Goal: Information Seeking & Learning: Learn about a topic

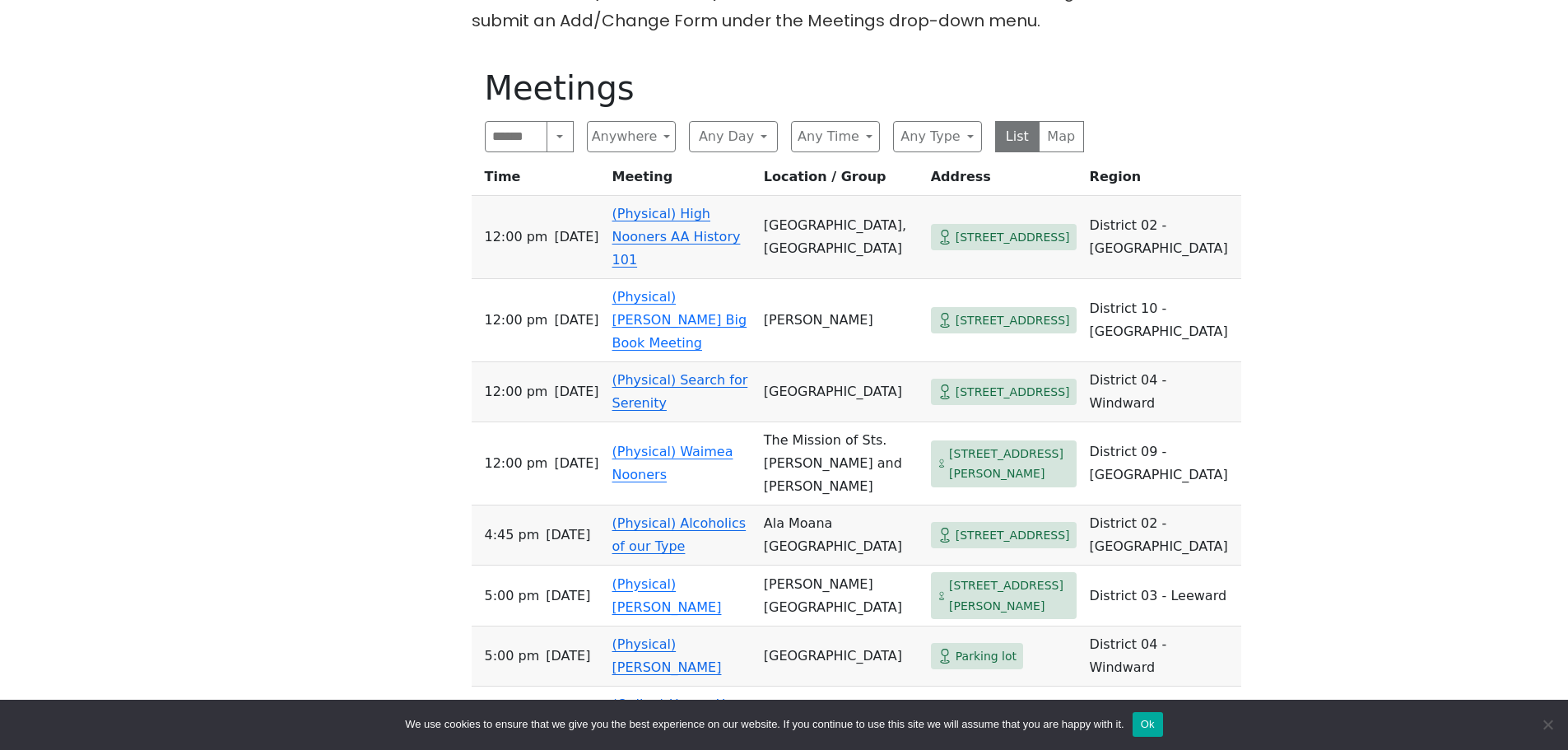
scroll to position [658, 0]
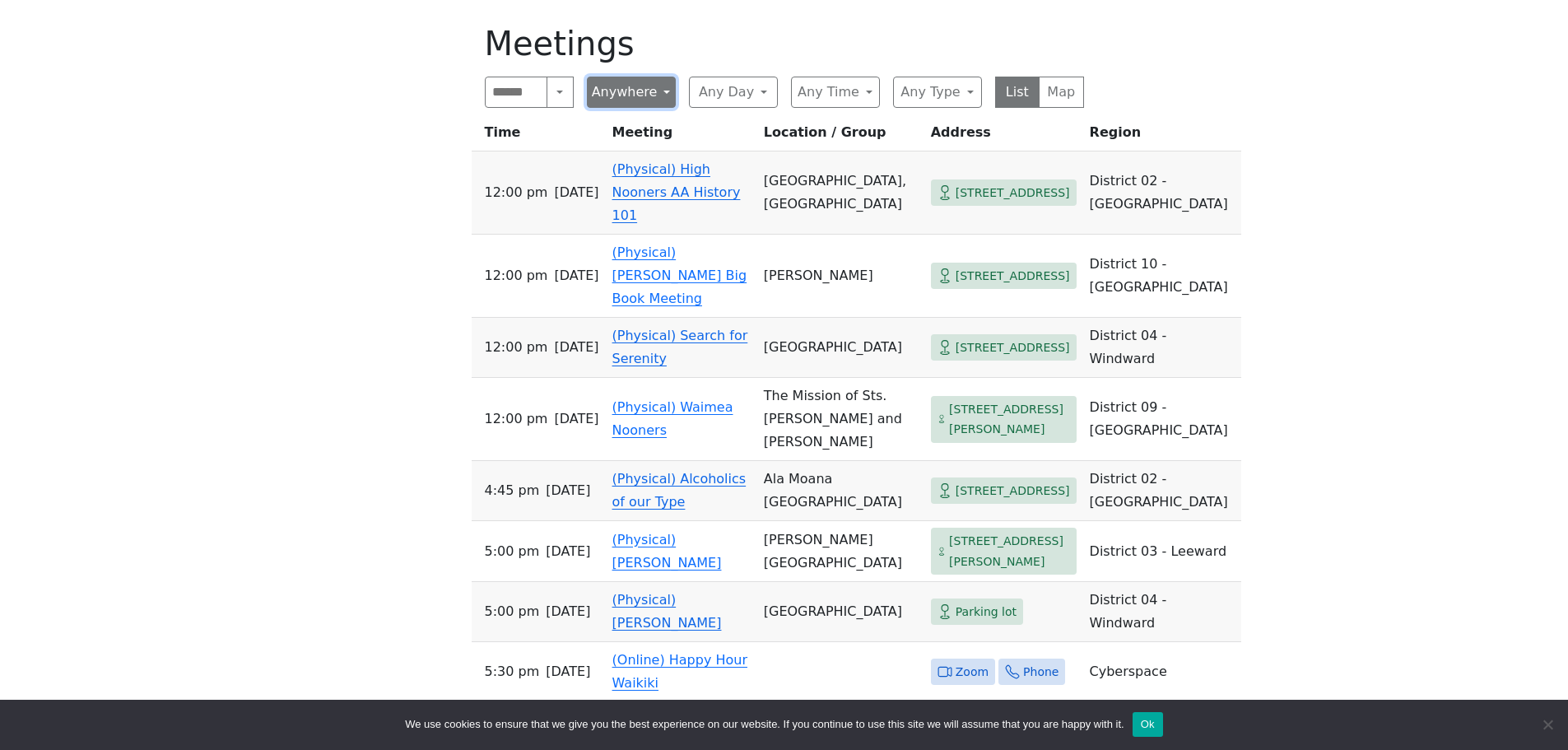
click at [661, 92] on button "Anywhere" at bounding box center [632, 92] width 89 height 31
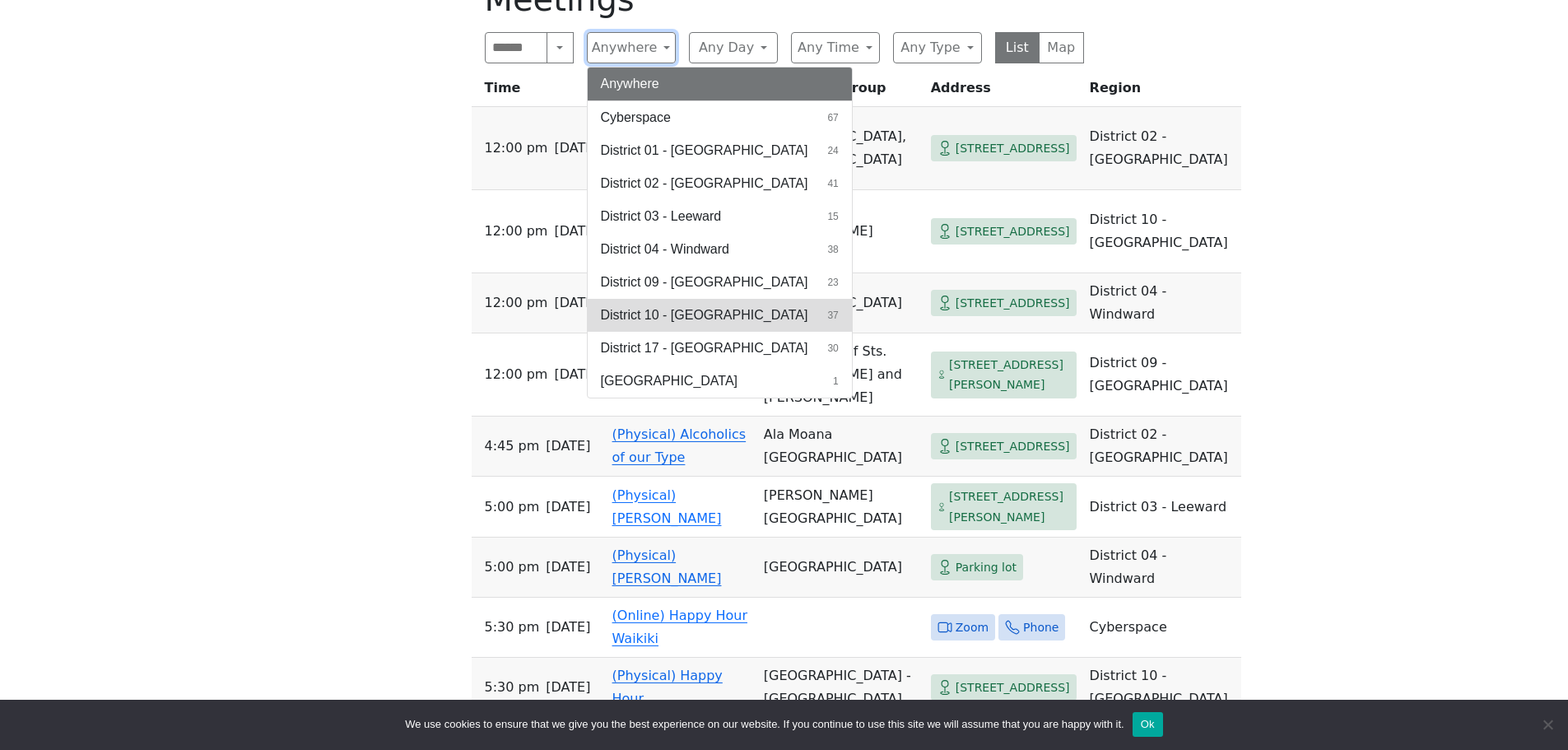
scroll to position [741, 0]
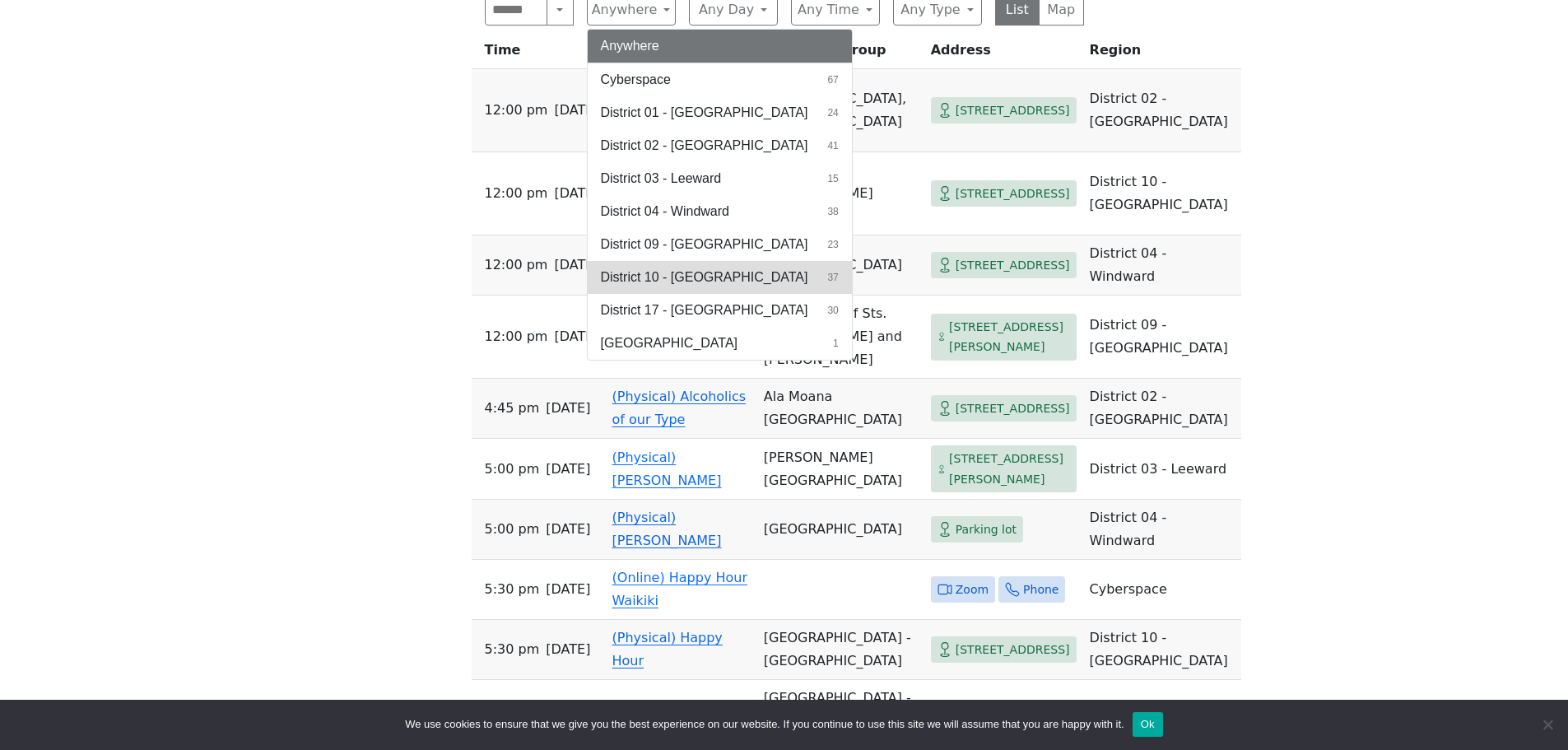
click at [711, 280] on span "District 10 - [GEOGRAPHIC_DATA]" at bounding box center [704, 277] width 207 height 20
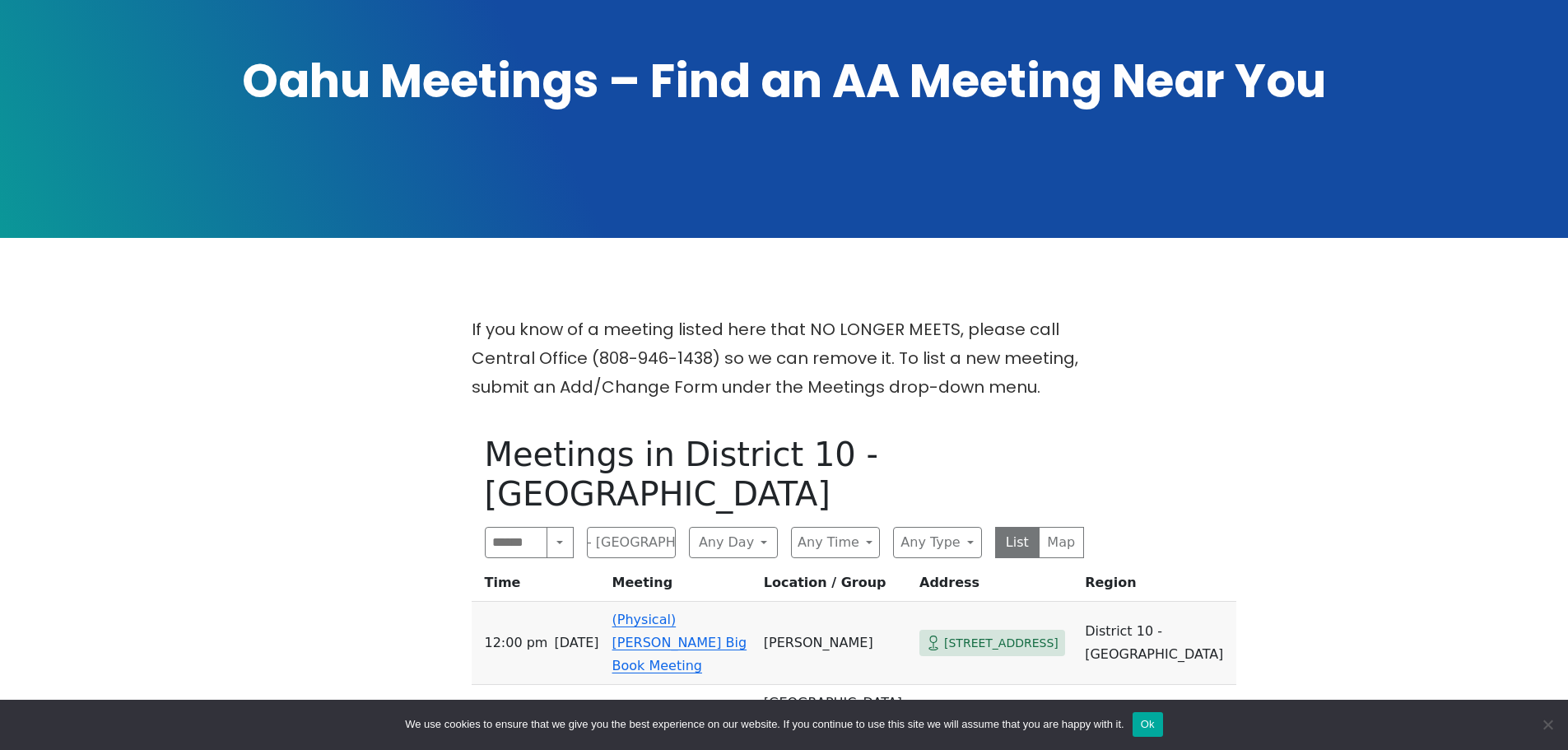
scroll to position [329, 0]
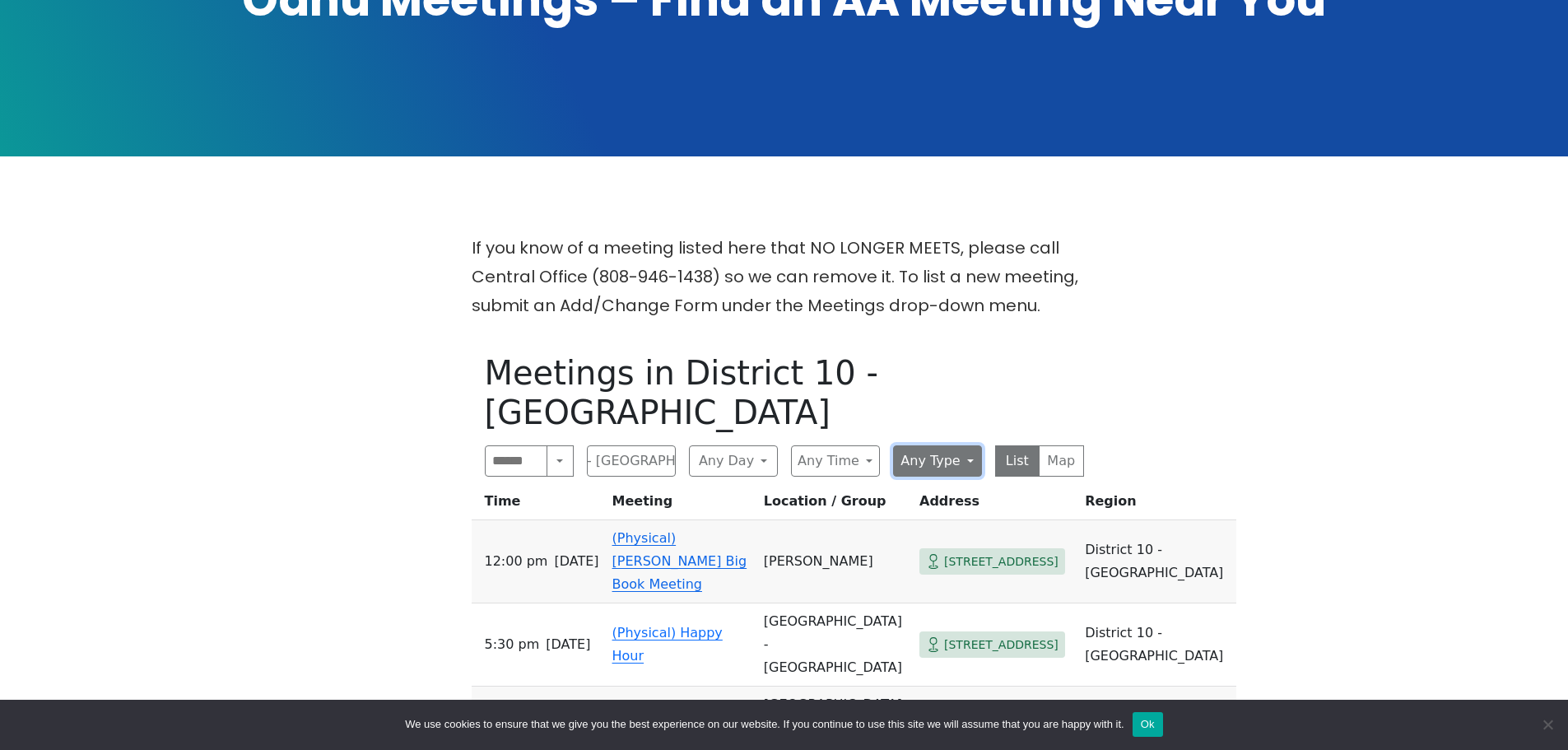
click at [964, 445] on button "Any Type" at bounding box center [937, 461] width 89 height 31
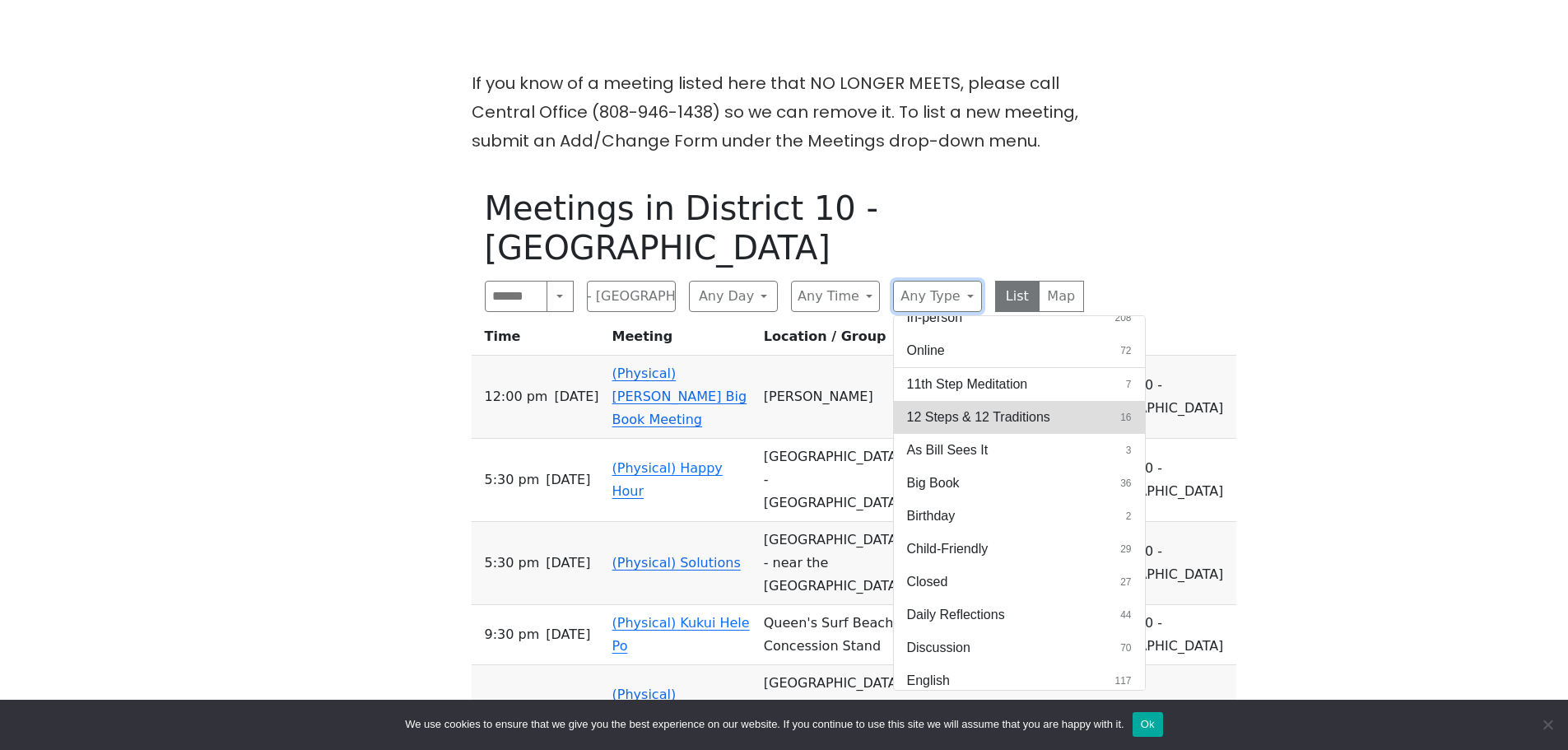
scroll to position [0, 0]
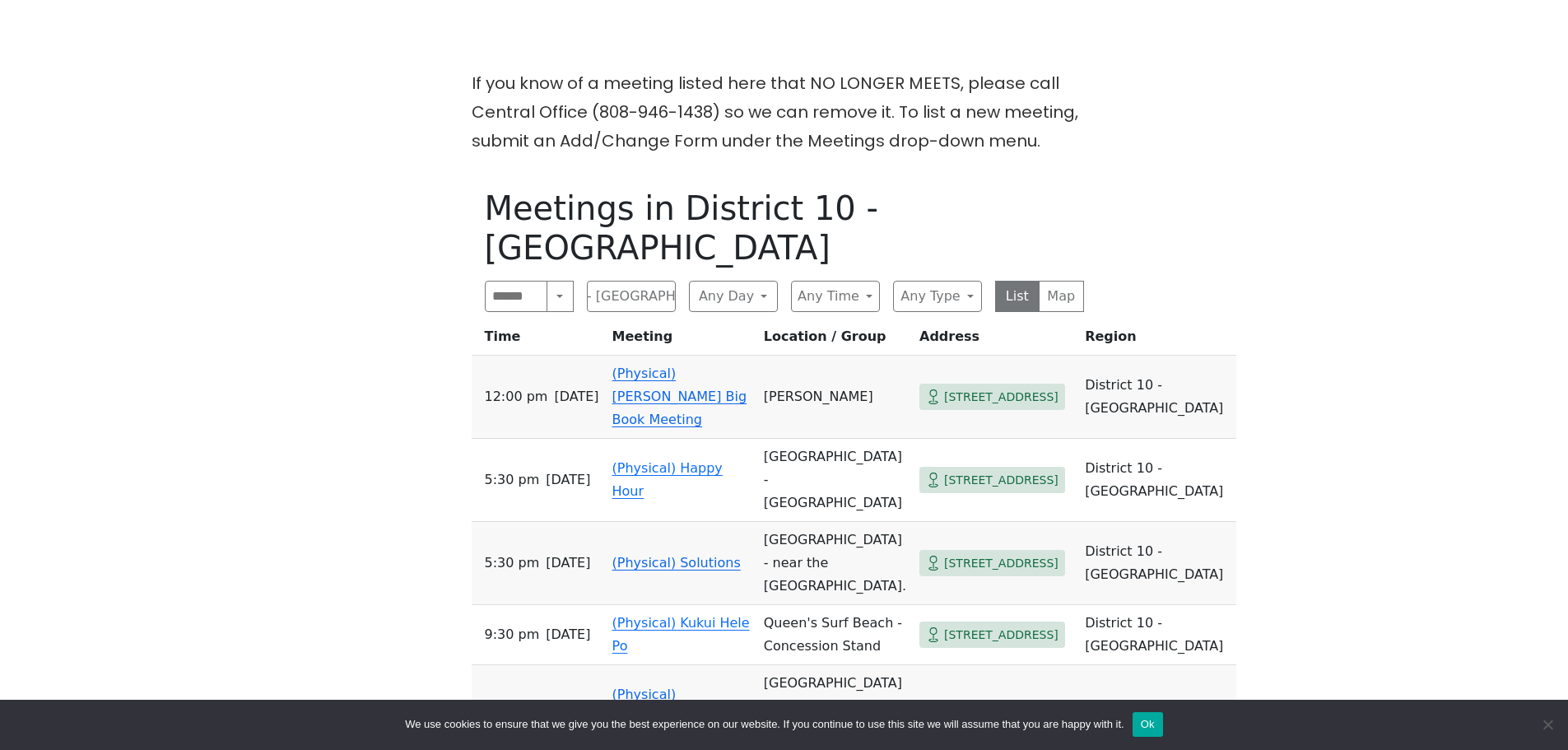
click at [1141, 722] on button "Ok" at bounding box center [1148, 724] width 30 height 25
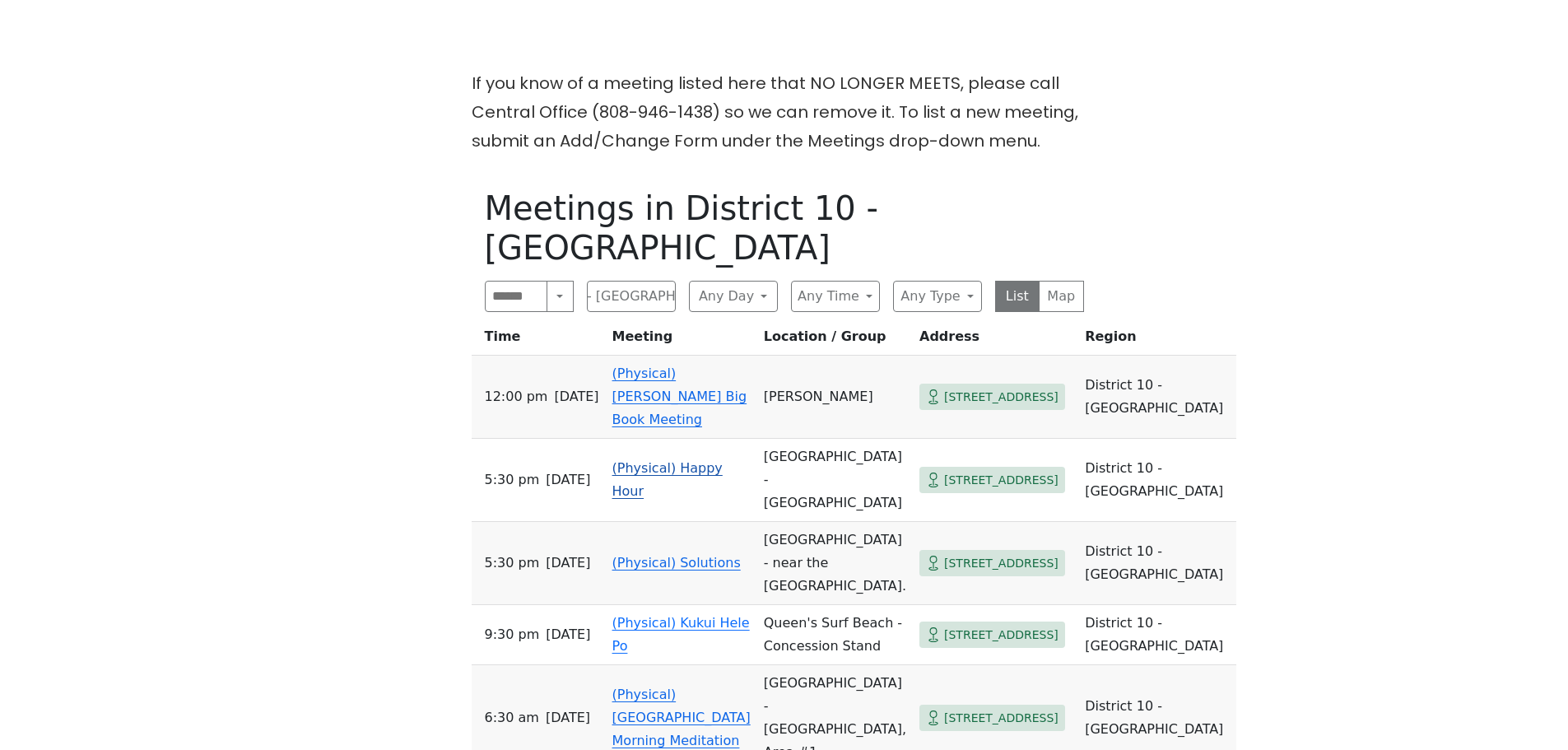
click at [654, 461] on link "(Physical) Happy Hour" at bounding box center [668, 480] width 111 height 39
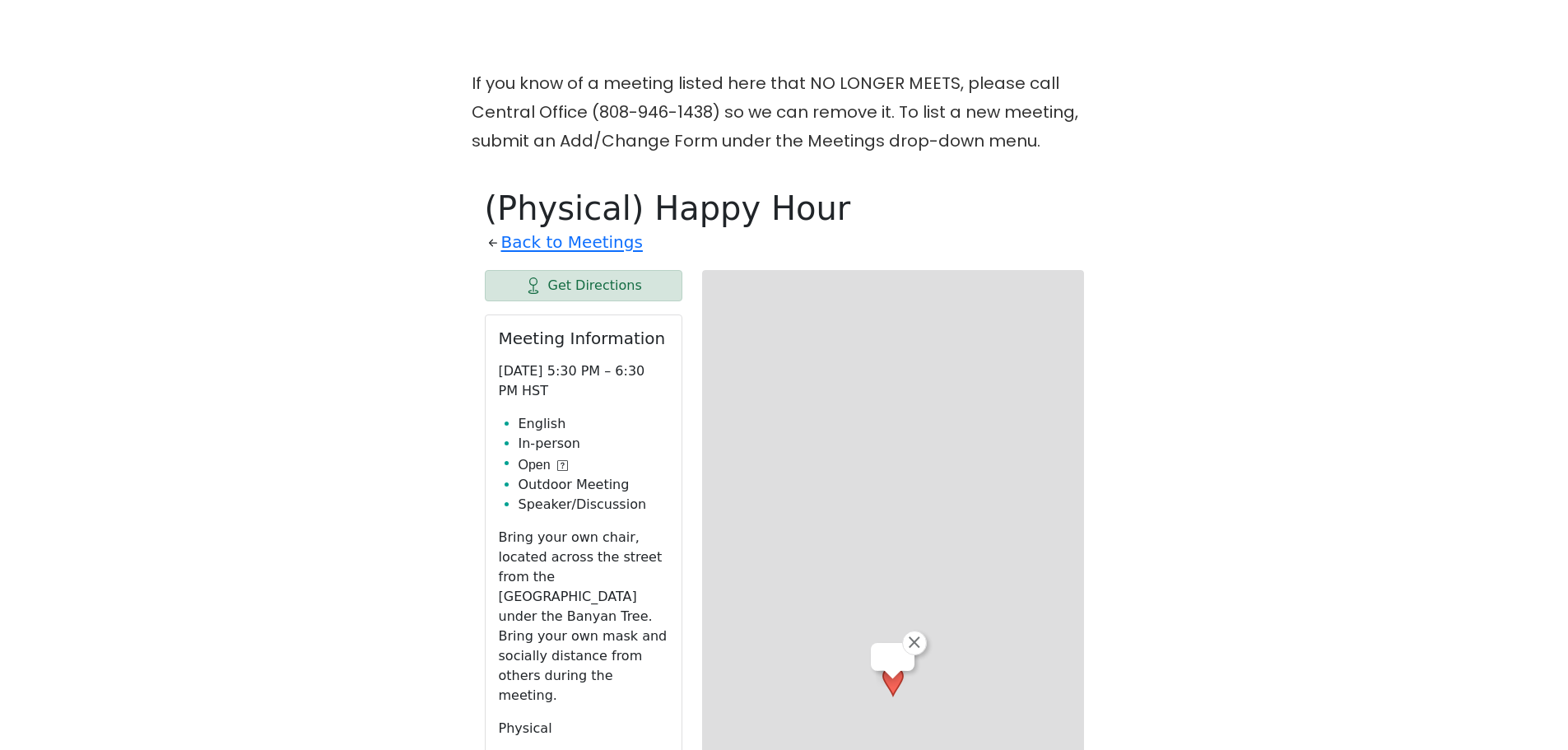
scroll to position [670, 0]
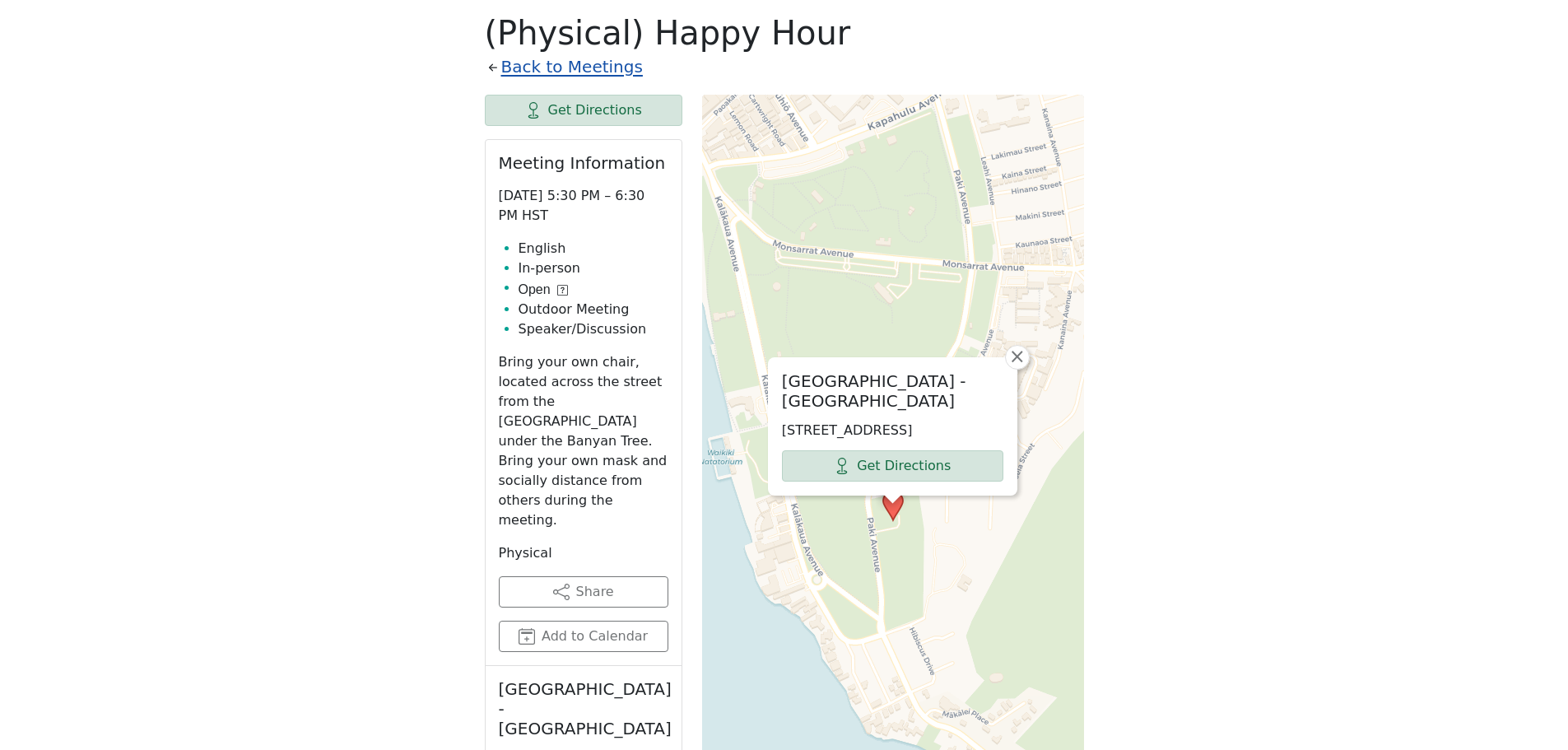
click at [592, 71] on link "Back to Meetings" at bounding box center [572, 67] width 142 height 28
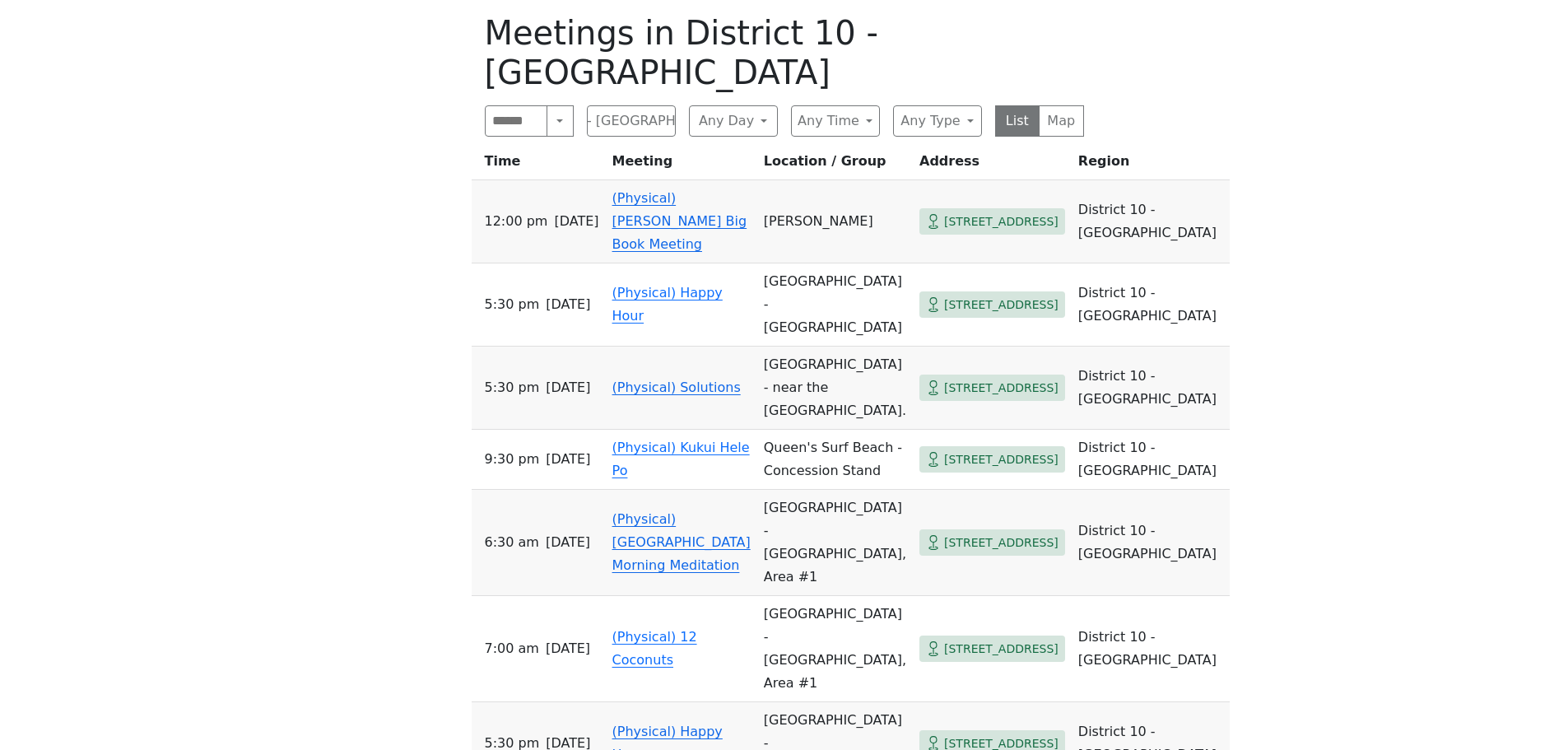
click at [657, 512] on link "(Physical) [GEOGRAPHIC_DATA] Morning Meditation" at bounding box center [682, 542] width 138 height 61
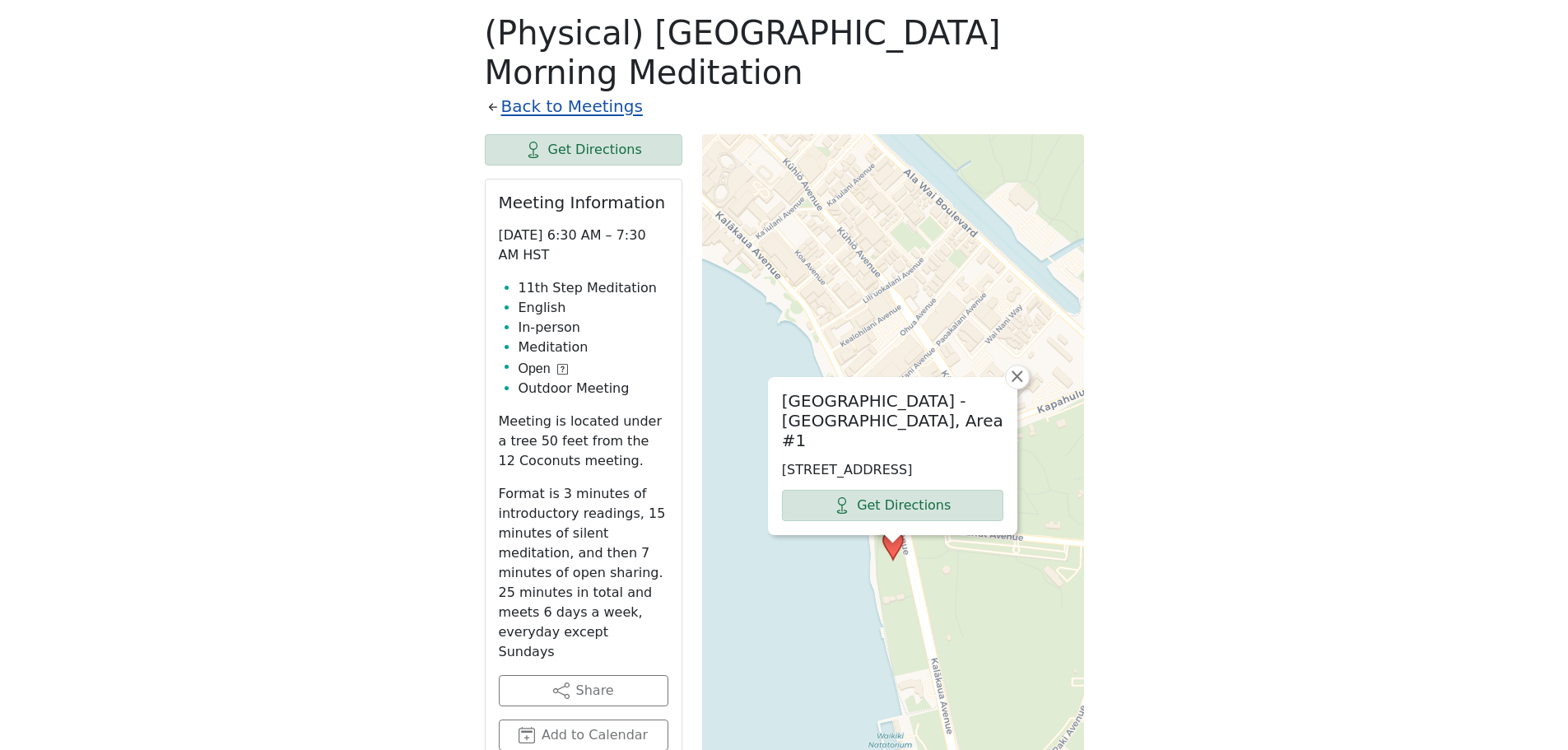
click at [587, 116] on link "Back to Meetings" at bounding box center [572, 106] width 142 height 28
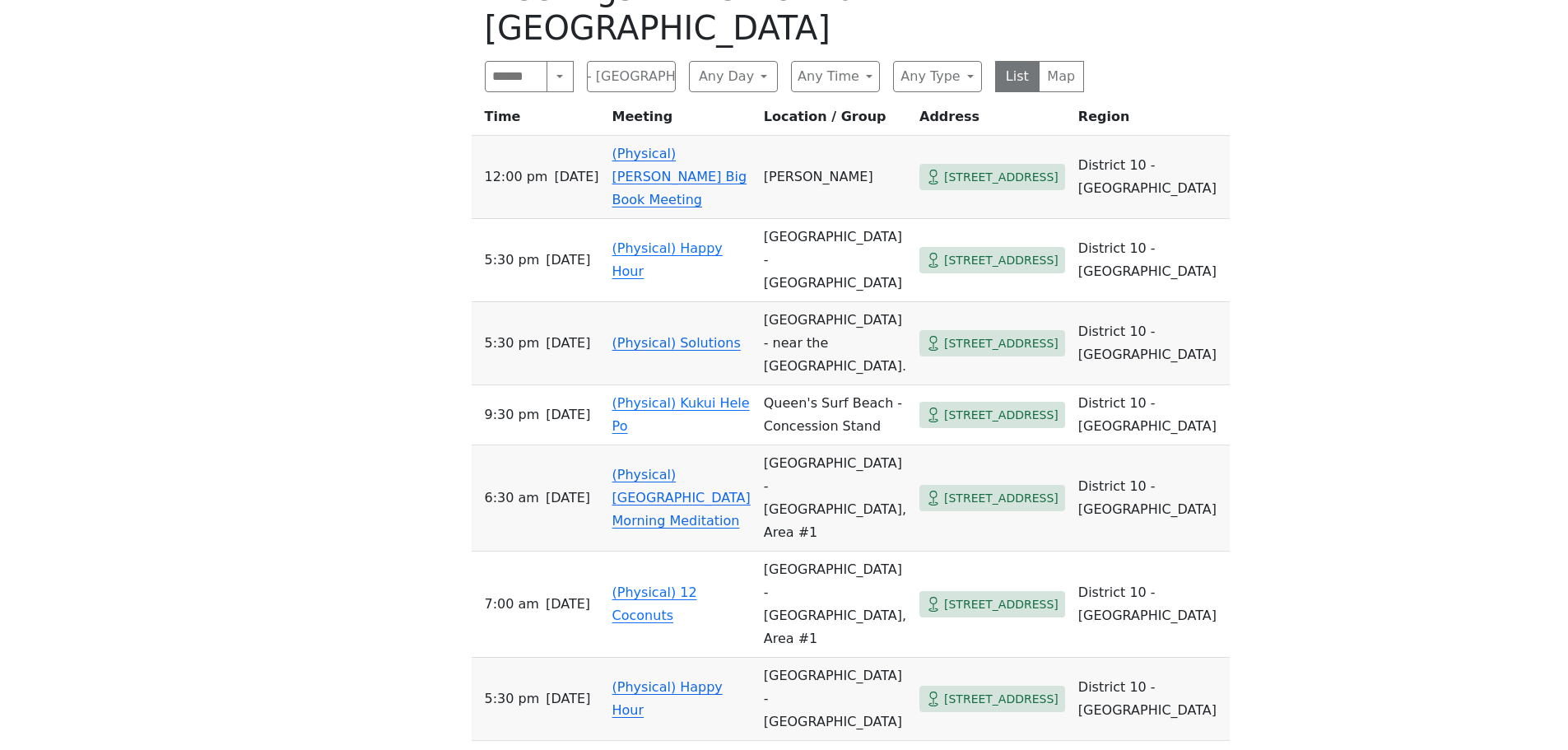
scroll to position [834, 0]
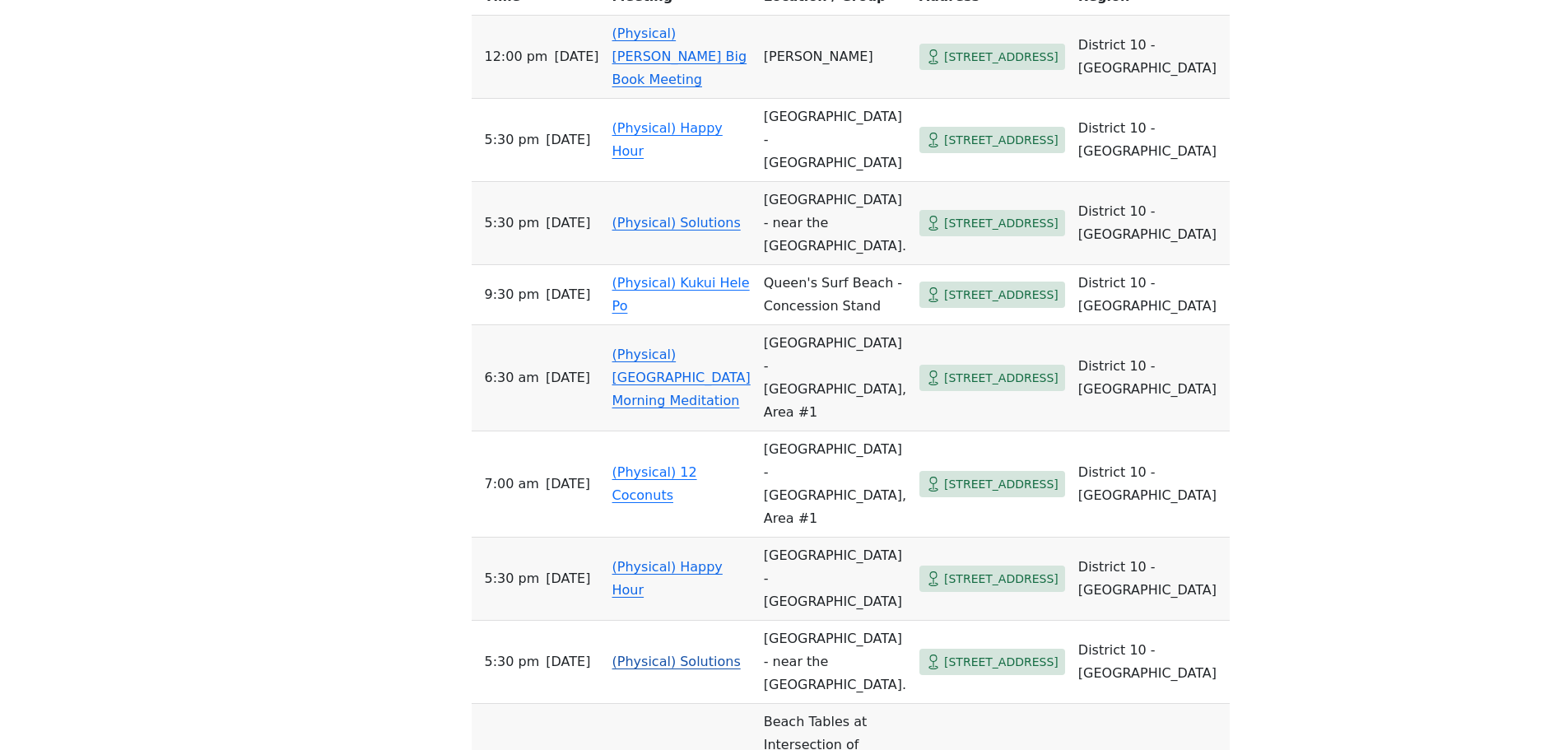
click at [655, 654] on link "(Physical) Solutions" at bounding box center [677, 661] width 129 height 16
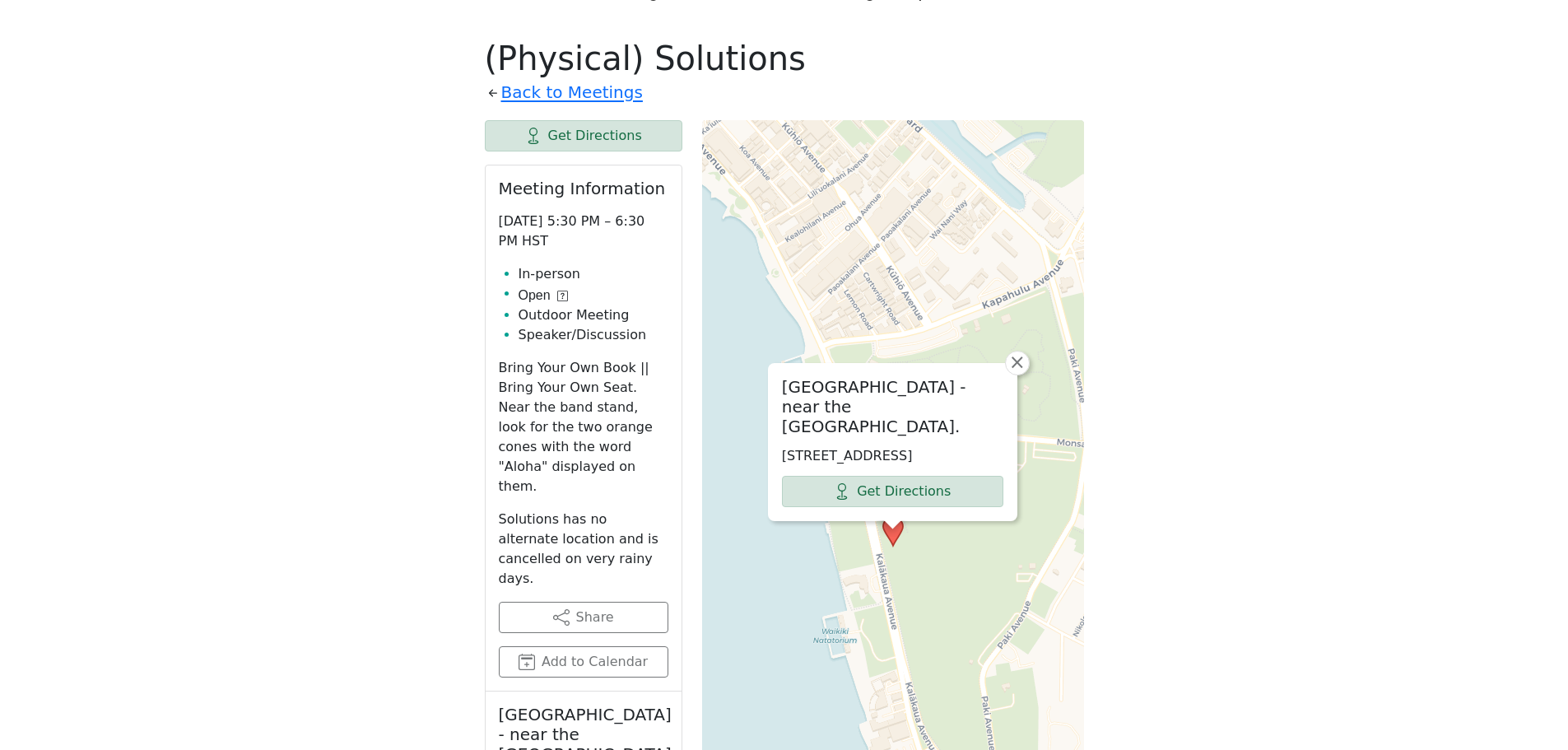
scroll to position [423, 0]
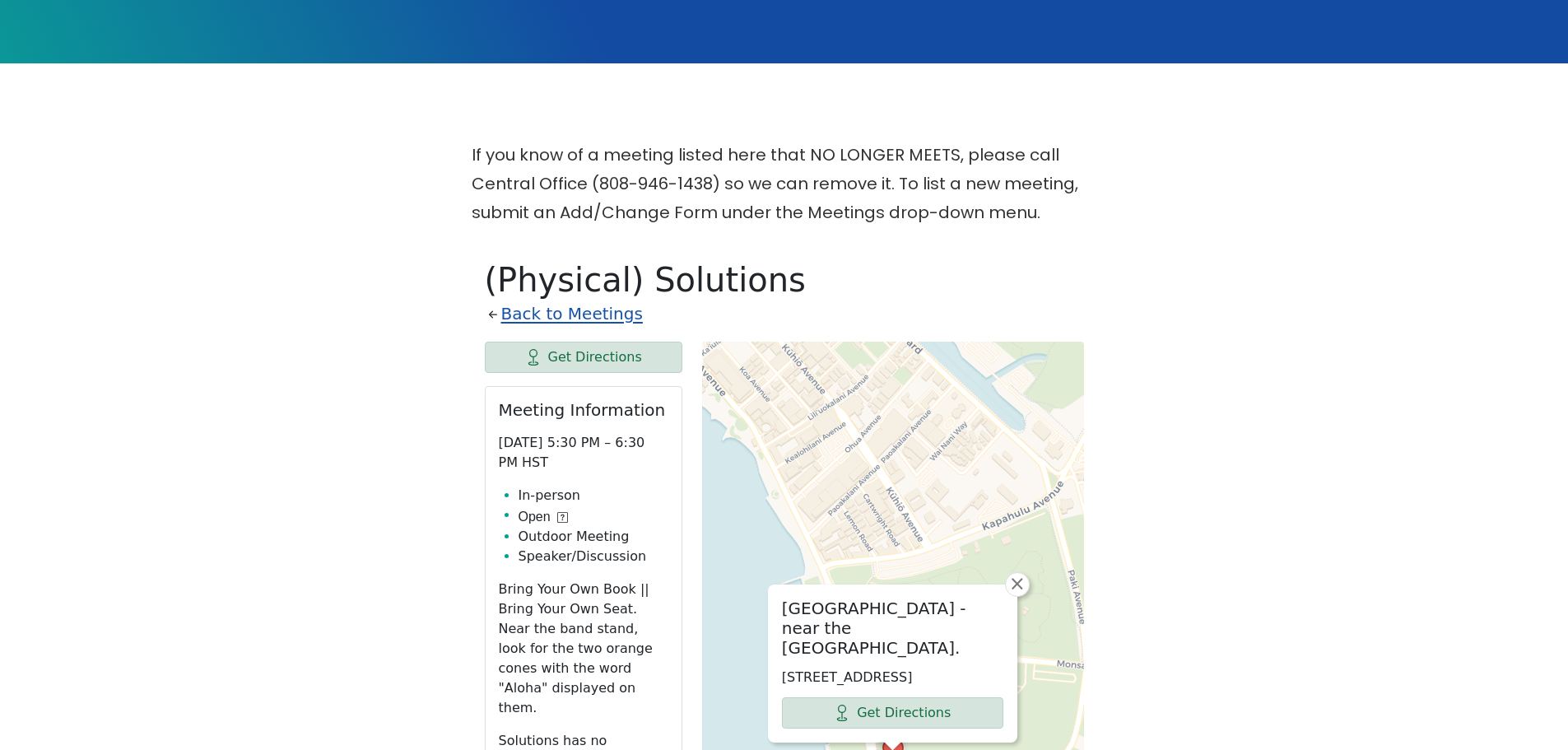
click at [529, 319] on link "Back to Meetings" at bounding box center [572, 314] width 142 height 28
